Goal: Transaction & Acquisition: Book appointment/travel/reservation

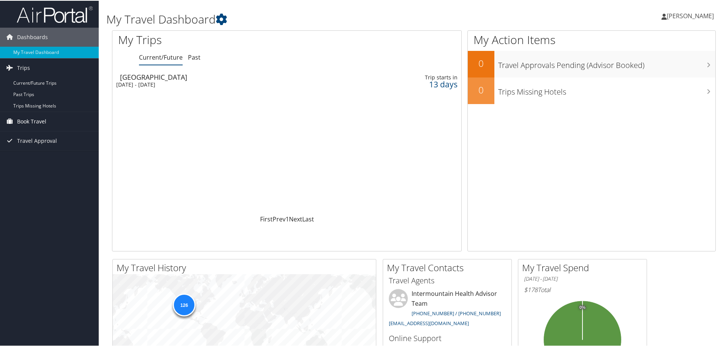
click at [39, 123] on span "Book Travel" at bounding box center [31, 120] width 29 height 19
click at [43, 161] on link "Book/Manage Online Trips" at bounding box center [49, 158] width 99 height 11
